Goal: Task Accomplishment & Management: Use online tool/utility

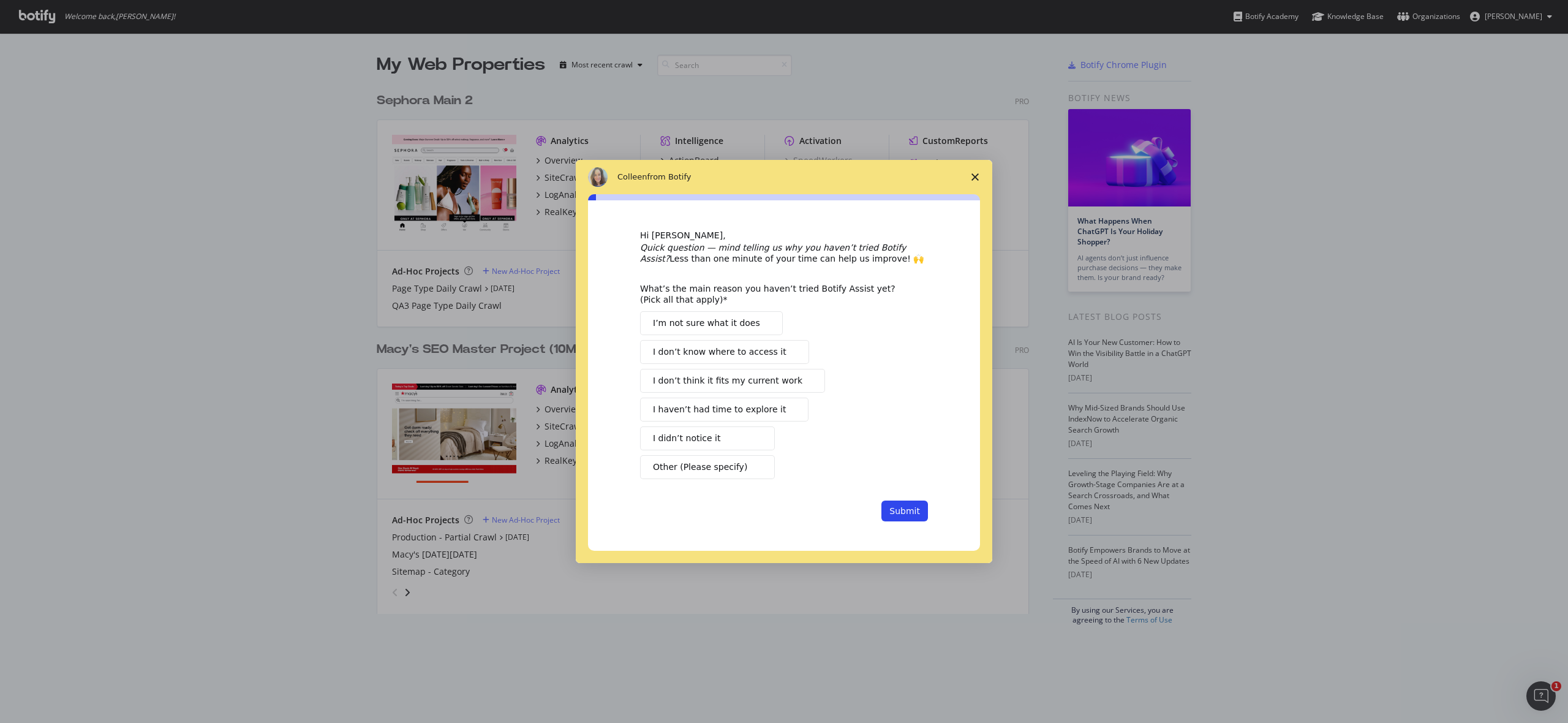
click at [973, 177] on icon "Close survey" at bounding box center [975, 177] width 7 height 7
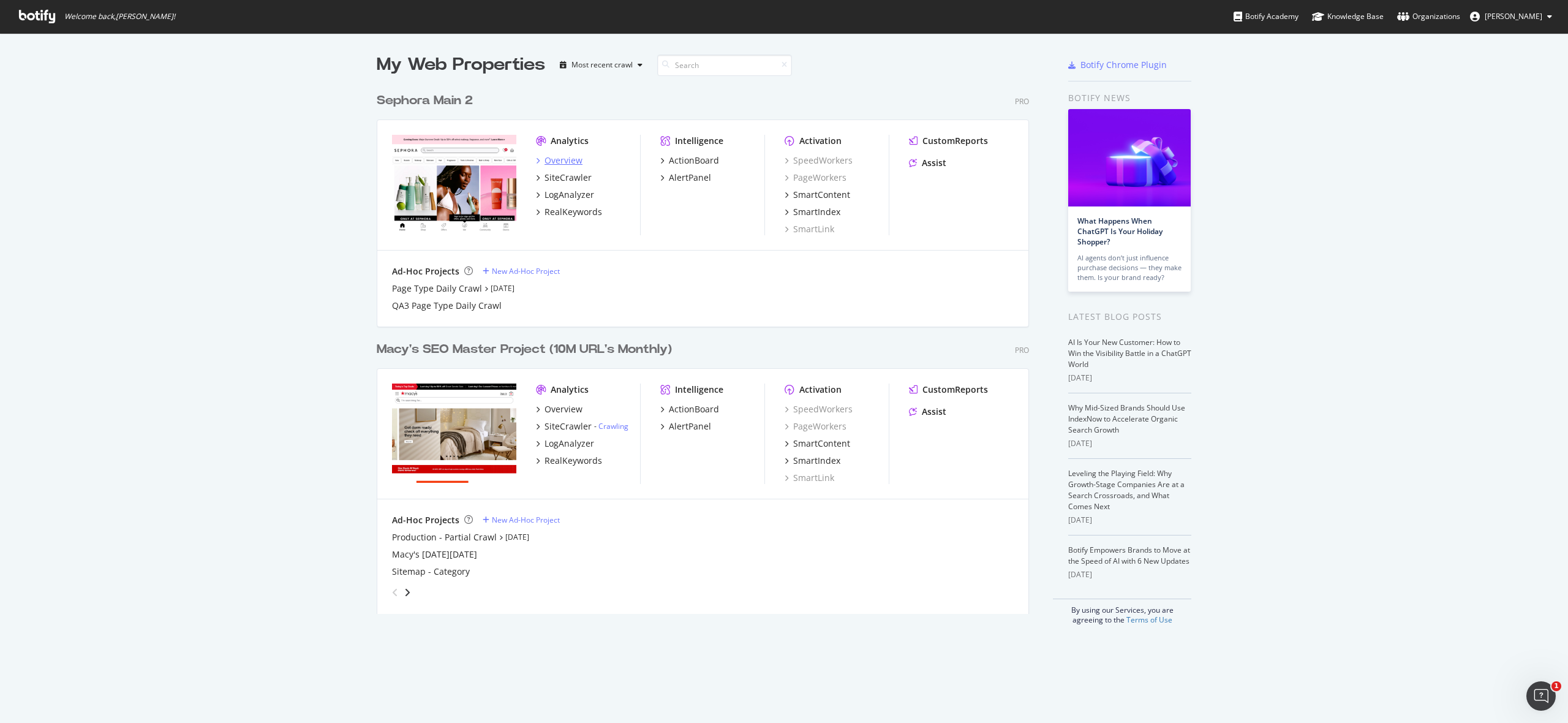
click at [572, 158] on div "Overview" at bounding box center [564, 160] width 38 height 13
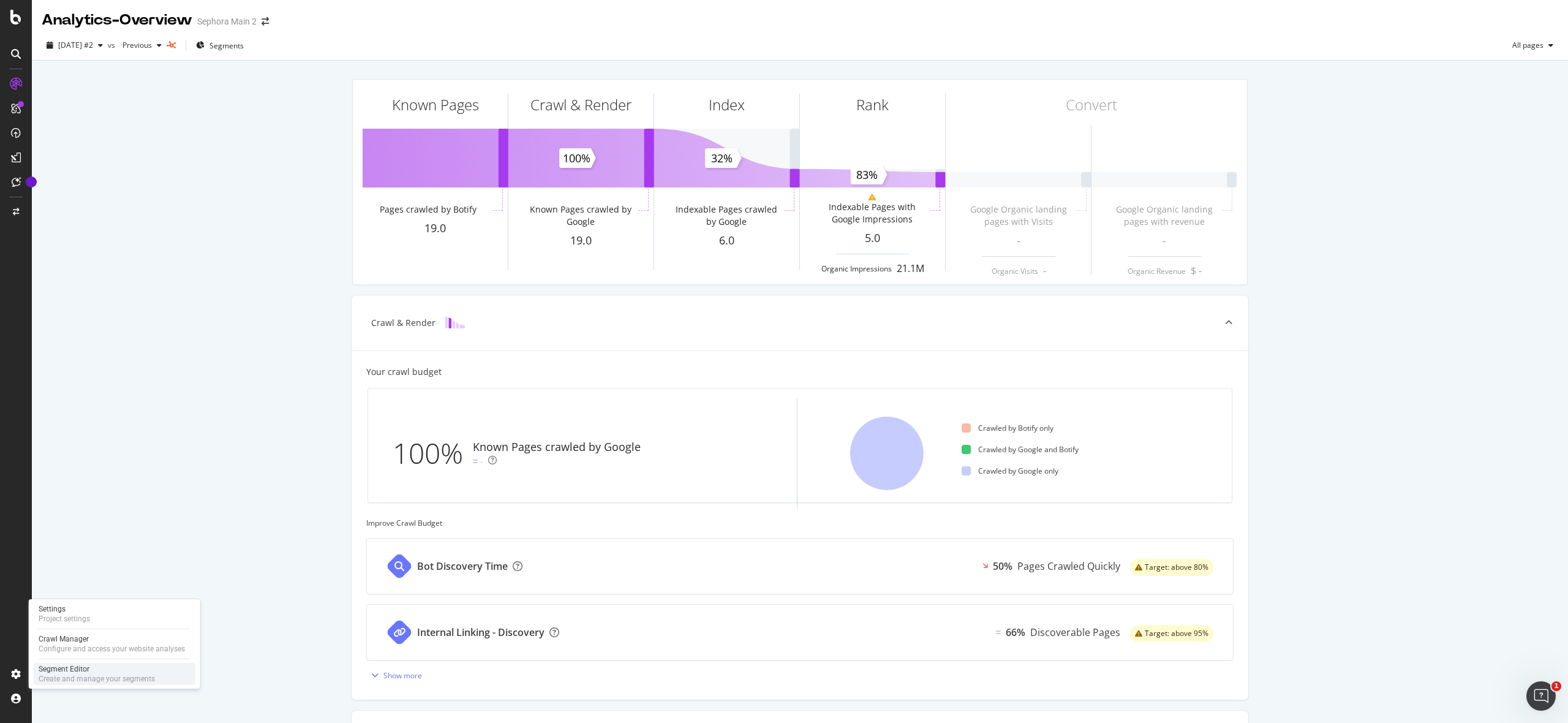
click at [71, 671] on div "Segment Editor" at bounding box center [97, 668] width 116 height 10
